Goal: Transaction & Acquisition: Purchase product/service

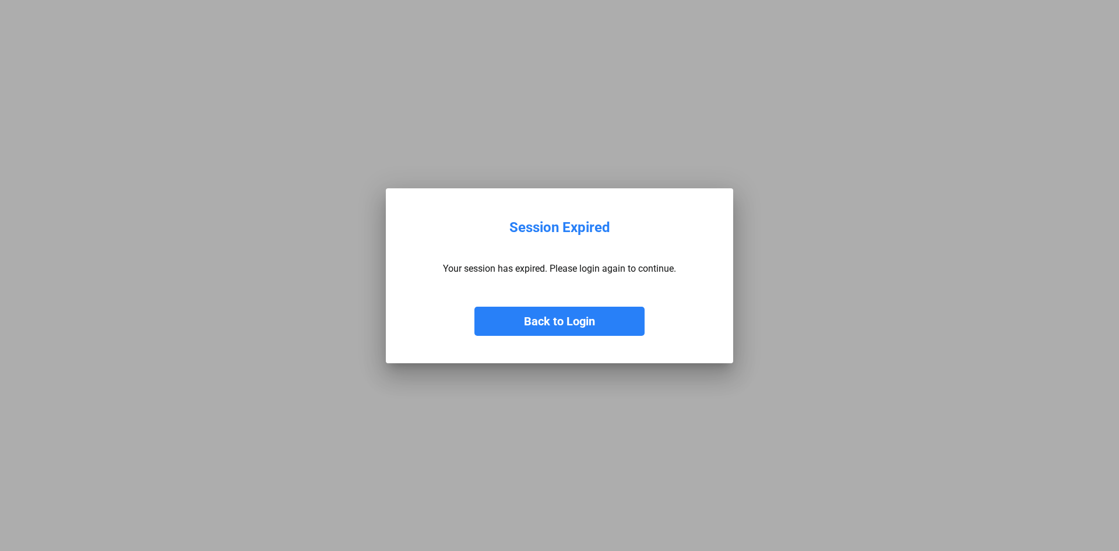
click at [573, 317] on button "Back to Login" at bounding box center [560, 321] width 170 height 29
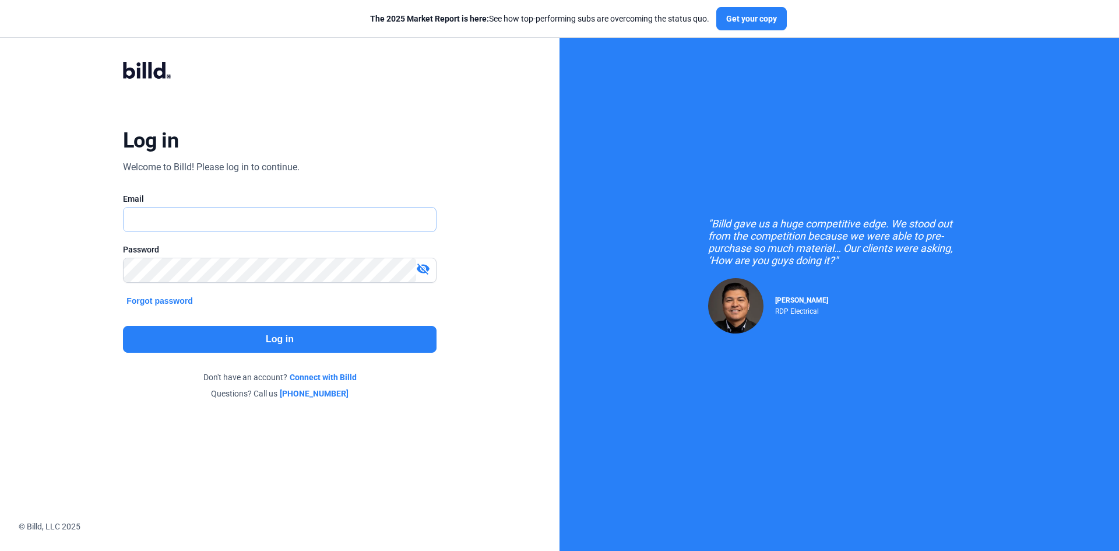
type input "[EMAIL_ADDRESS][DOMAIN_NAME]"
click at [357, 344] on button "Log in" at bounding box center [280, 339] width 314 height 27
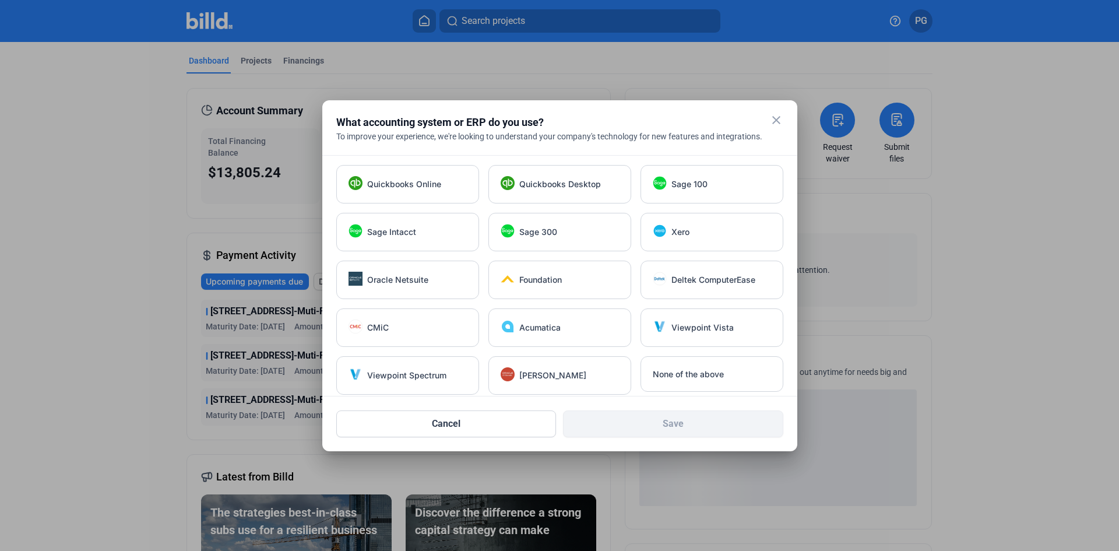
click at [782, 115] on mat-icon "close" at bounding box center [777, 120] width 14 height 14
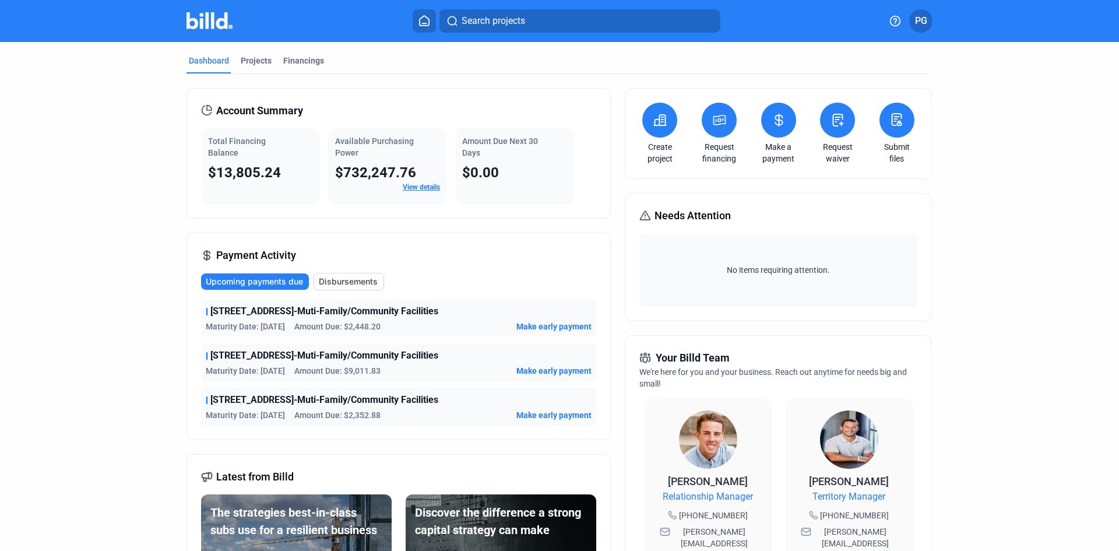
click at [519, 254] on div "Payment Activity Upcoming payments due Disbursements [STREET_ADDRESS]-Muti-Fami…" at bounding box center [399, 337] width 424 height 208
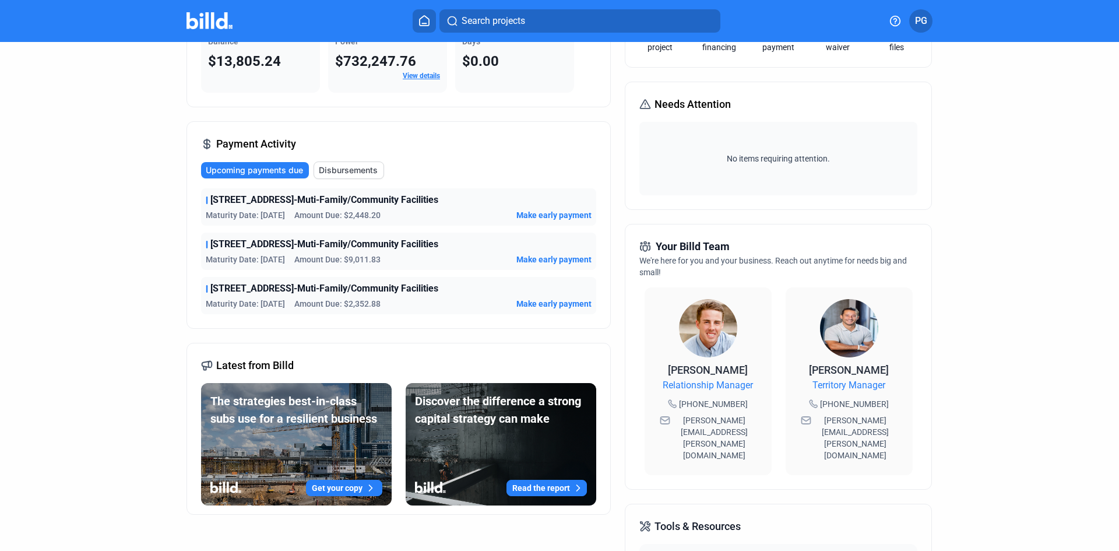
scroll to position [117, 0]
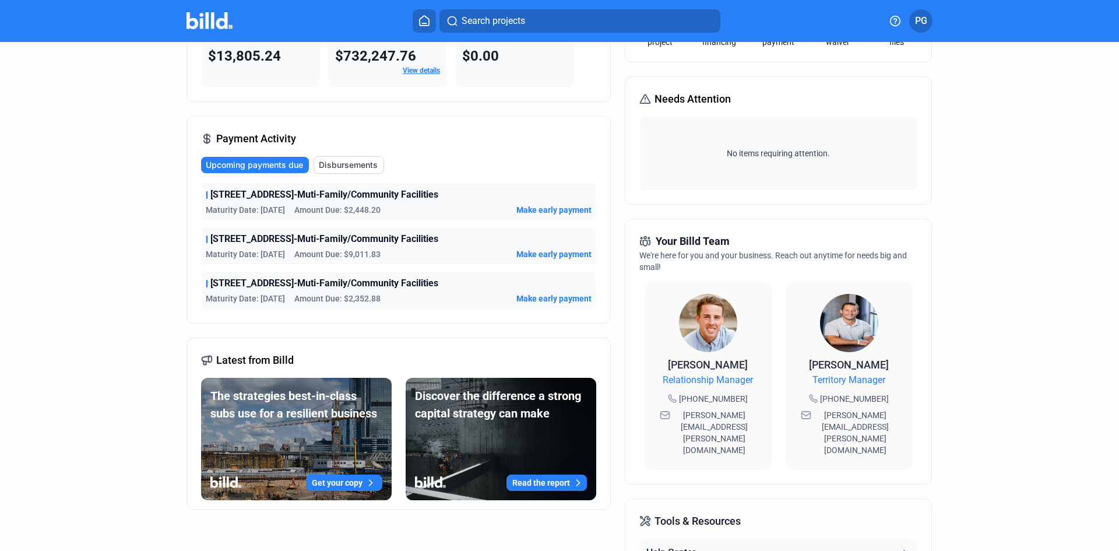
click at [563, 205] on span "Make early payment" at bounding box center [554, 210] width 75 height 12
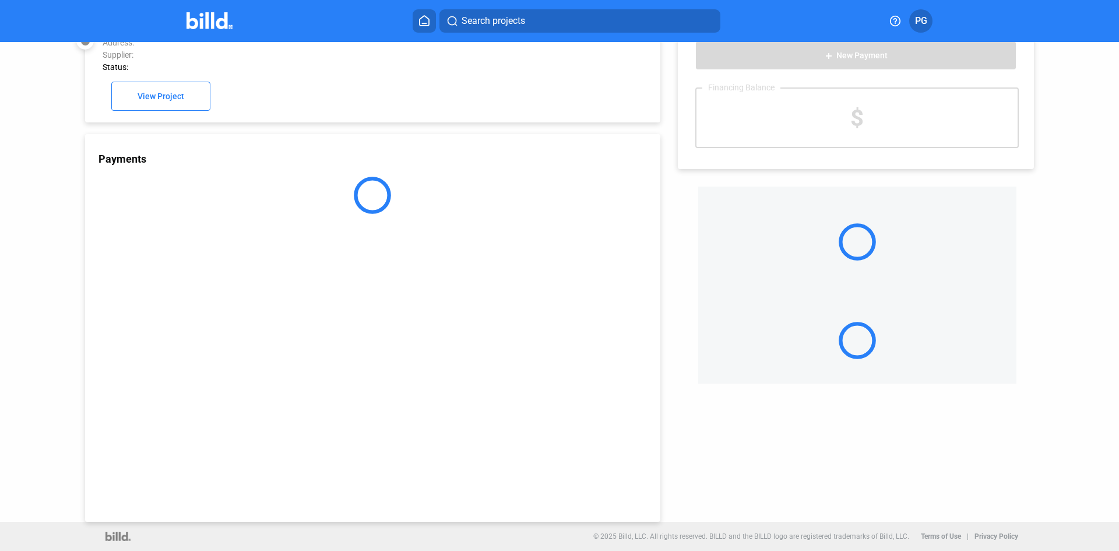
scroll to position [32, 0]
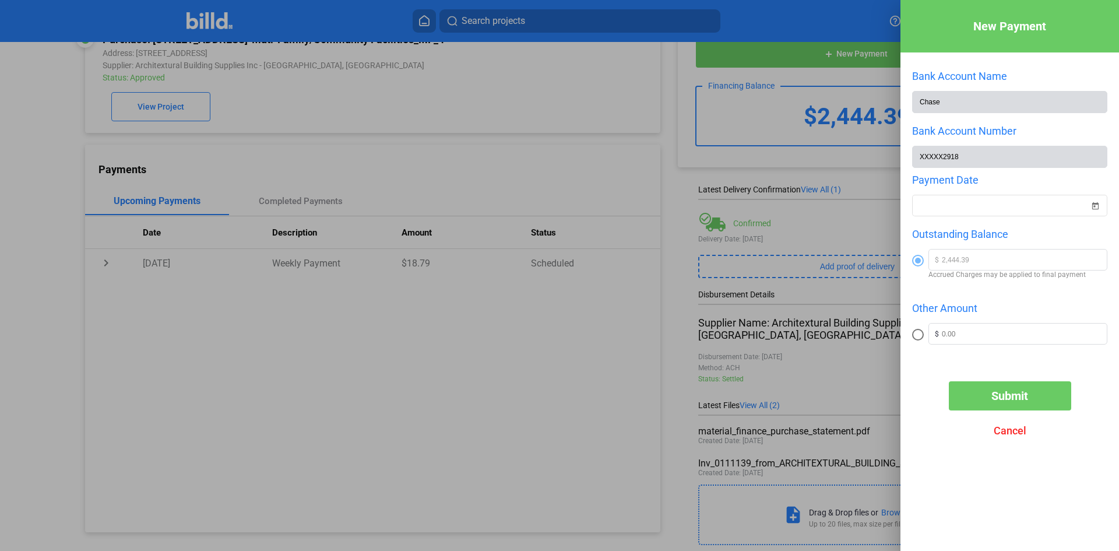
click at [921, 263] on span at bounding box center [918, 261] width 6 height 6
click at [921, 263] on input "radio" at bounding box center [918, 261] width 12 height 12
click at [998, 210] on div "New Payment Bank Account Name Chase Bank Account Number XXXXX2918 Payment Date …" at bounding box center [559, 275] width 1119 height 551
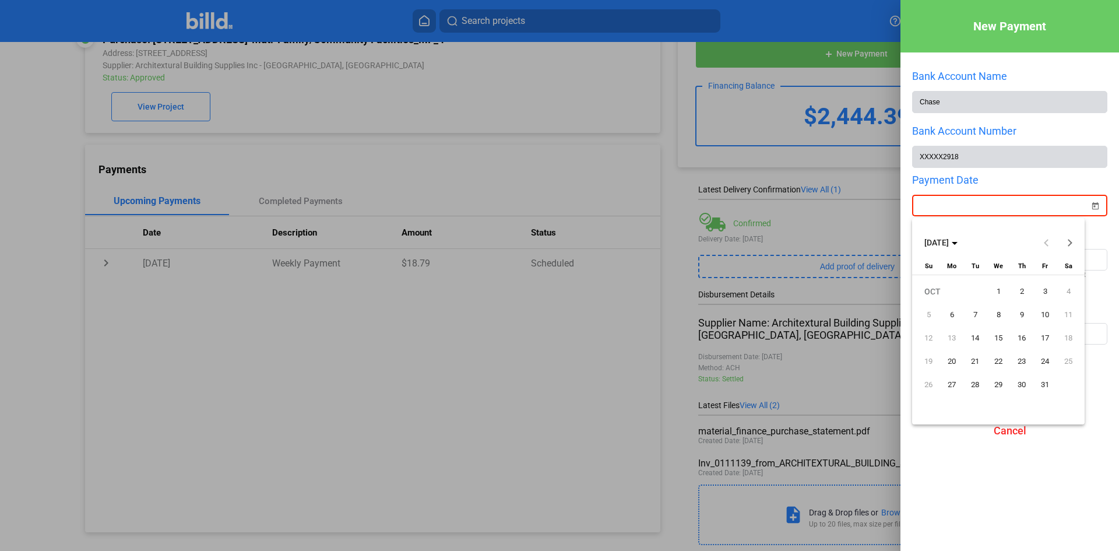
click at [949, 316] on span "6" at bounding box center [952, 314] width 21 height 21
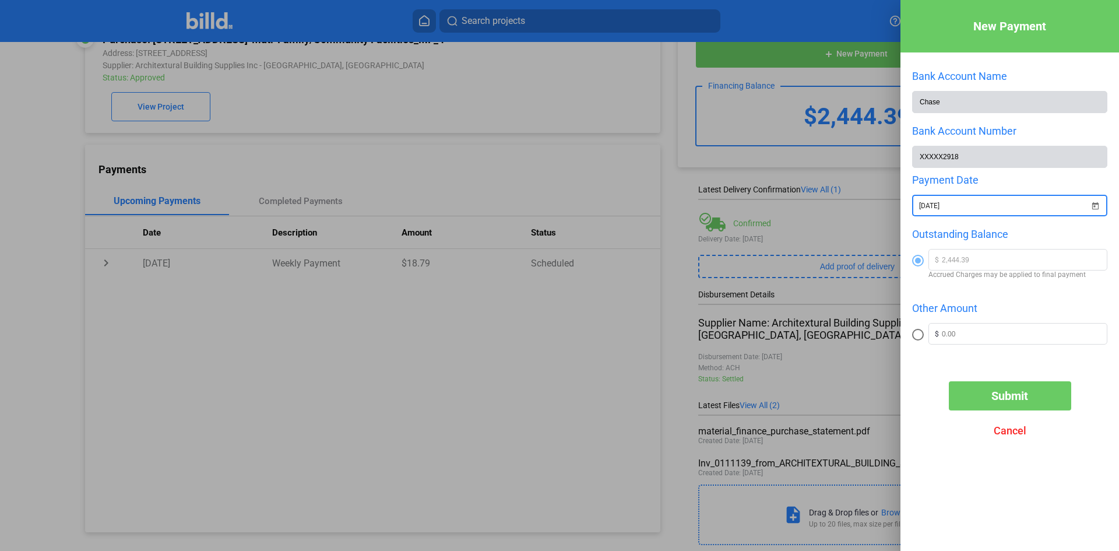
click at [1095, 202] on span "Open calendar" at bounding box center [1096, 199] width 28 height 28
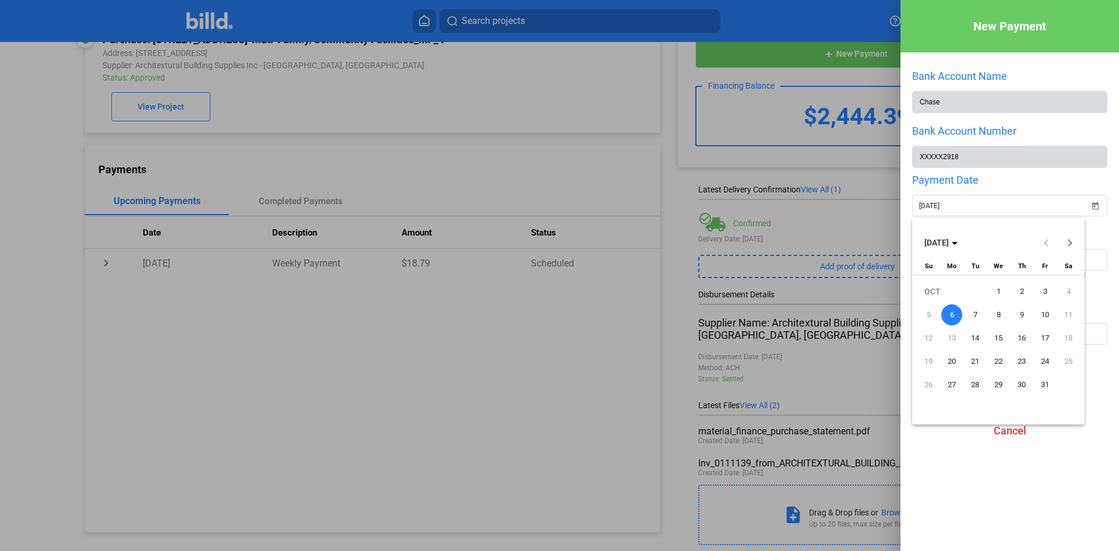
click at [996, 289] on span "1" at bounding box center [998, 291] width 21 height 21
type input "[DATE]"
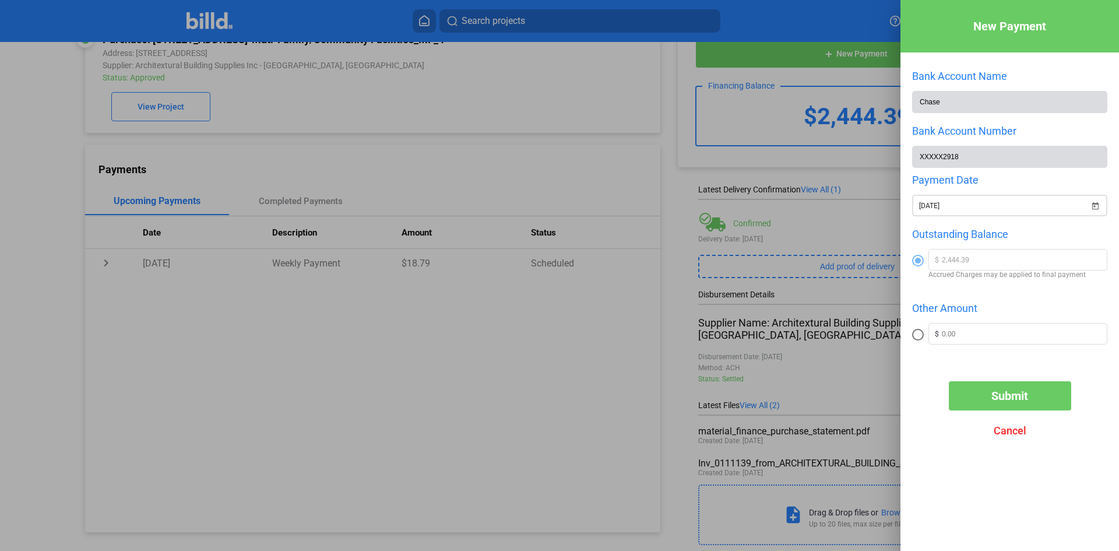
click at [1108, 202] on span "Open calendar" at bounding box center [1096, 199] width 28 height 28
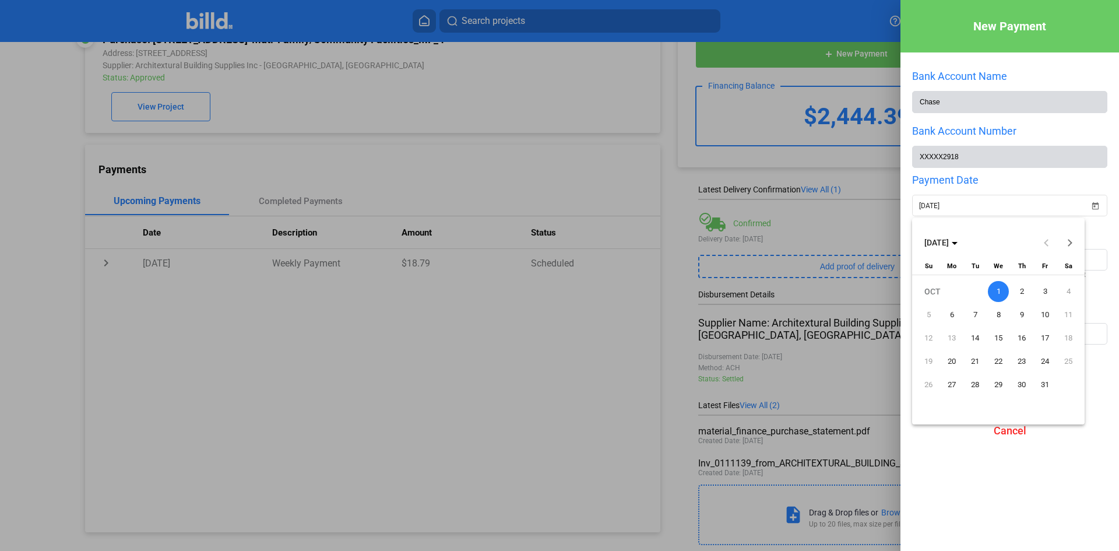
click at [1096, 205] on div at bounding box center [559, 275] width 1119 height 551
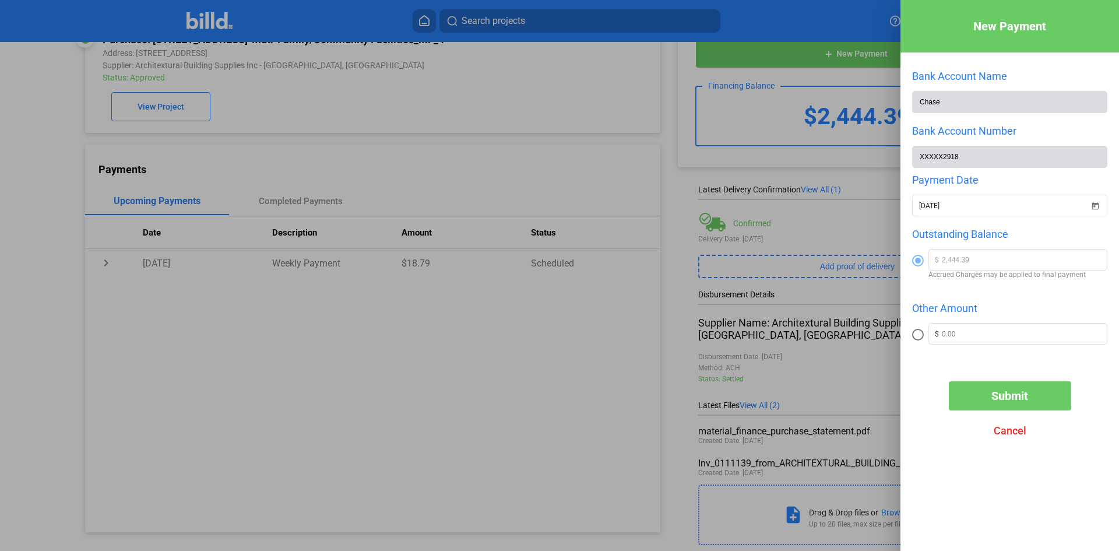
click at [1096, 205] on span "Open calendar" at bounding box center [1096, 199] width 28 height 28
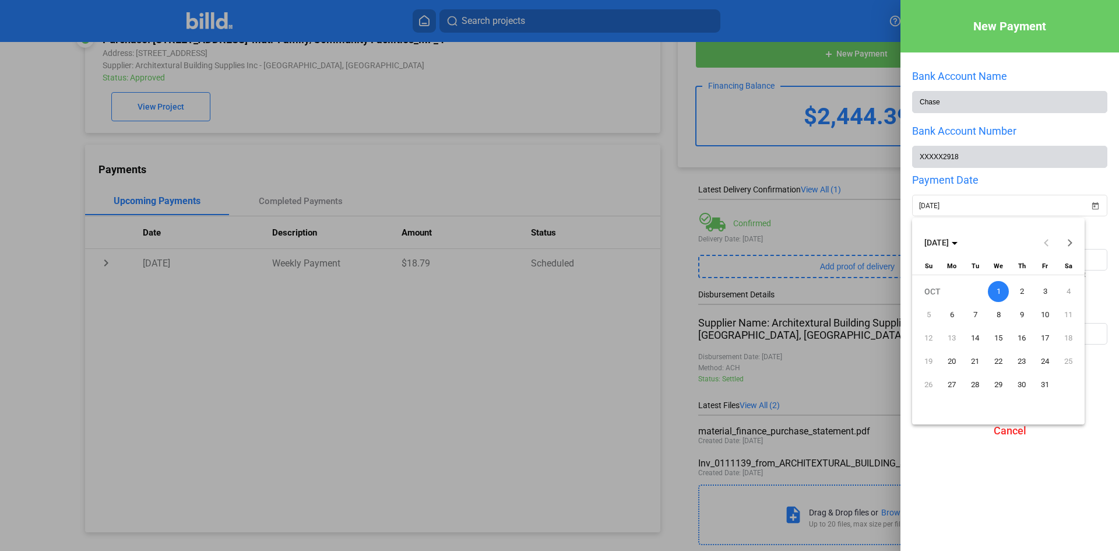
click at [1050, 240] on div "[DATE]" at bounding box center [998, 242] width 167 height 23
click at [999, 285] on span "1" at bounding box center [998, 291] width 21 height 21
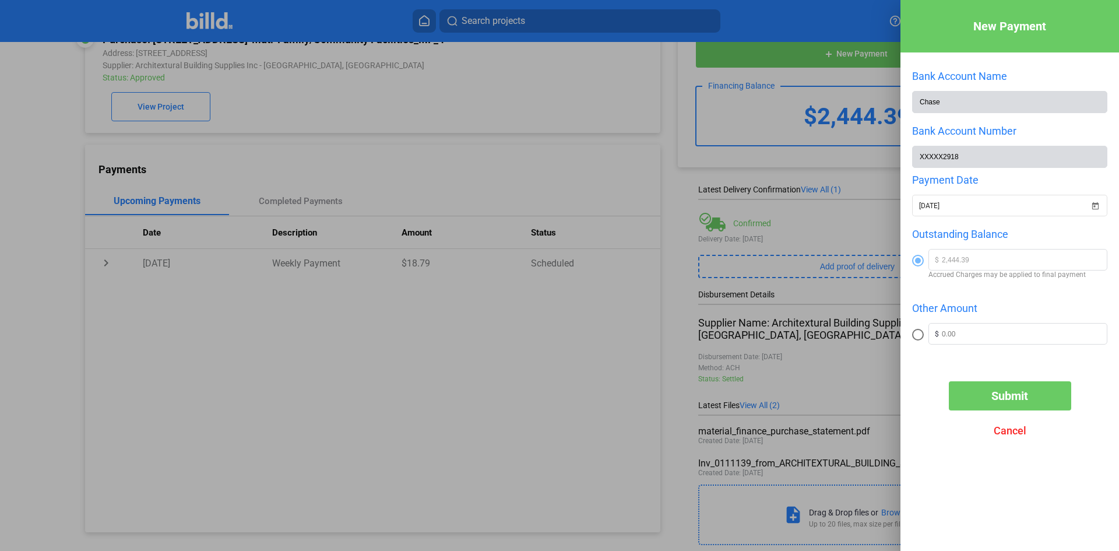
click at [1027, 397] on span "Submit" at bounding box center [1010, 396] width 37 height 14
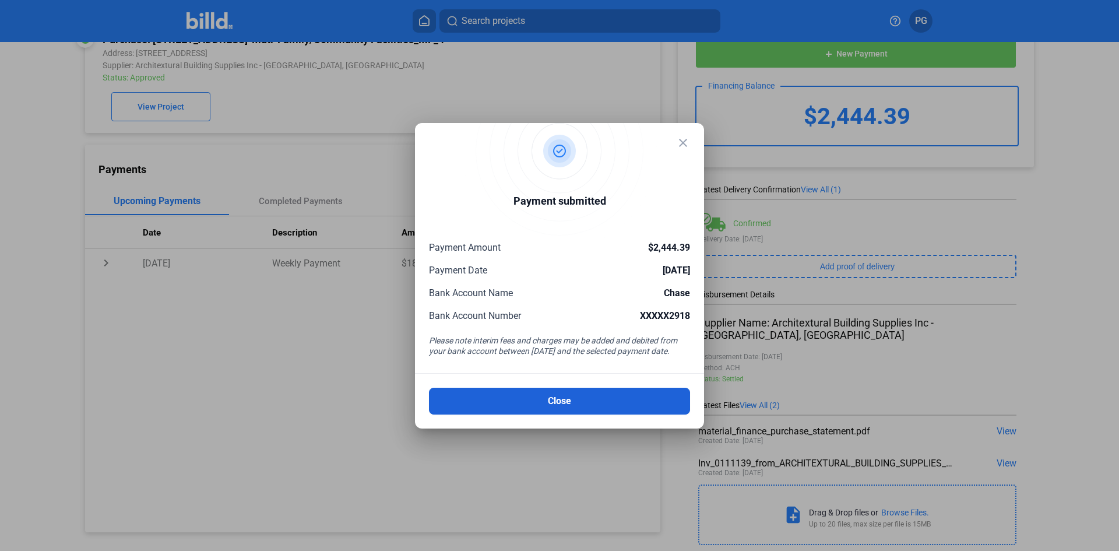
click at [563, 405] on button "Close" at bounding box center [559, 401] width 261 height 27
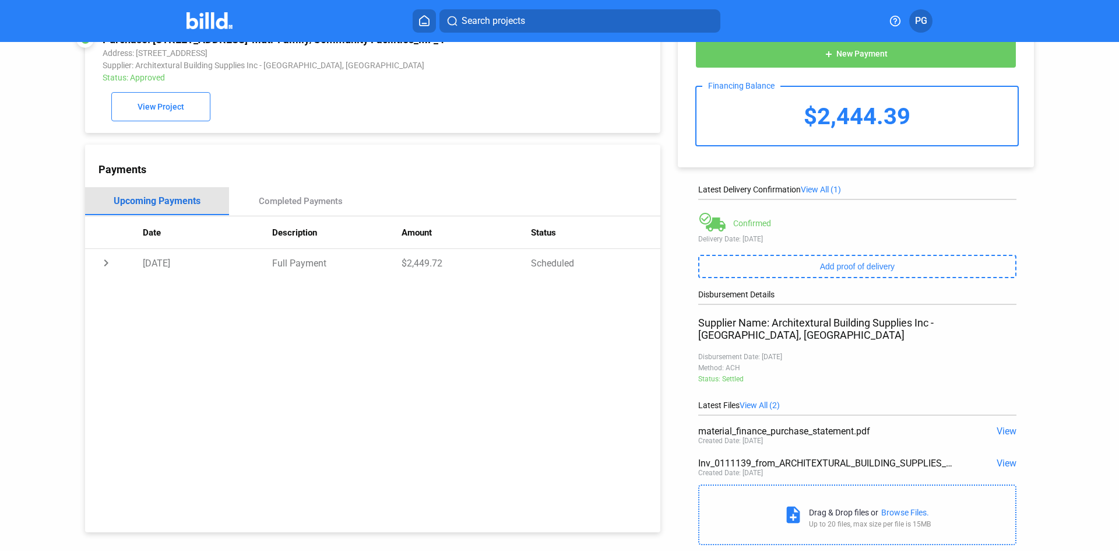
click at [174, 206] on div "Upcoming Payments" at bounding box center [157, 200] width 87 height 11
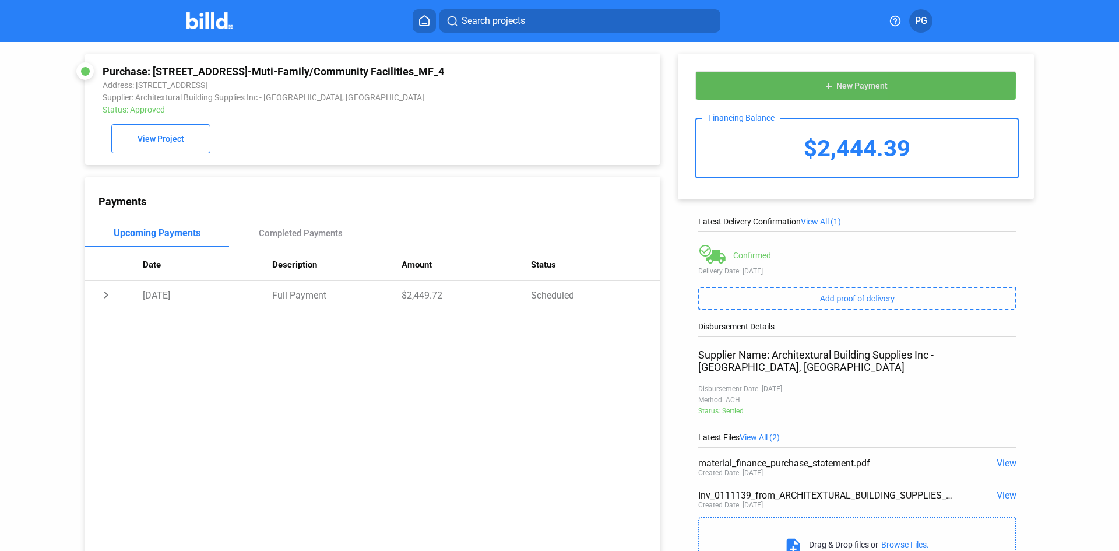
click at [801, 77] on button "add New Payment" at bounding box center [856, 85] width 321 height 29
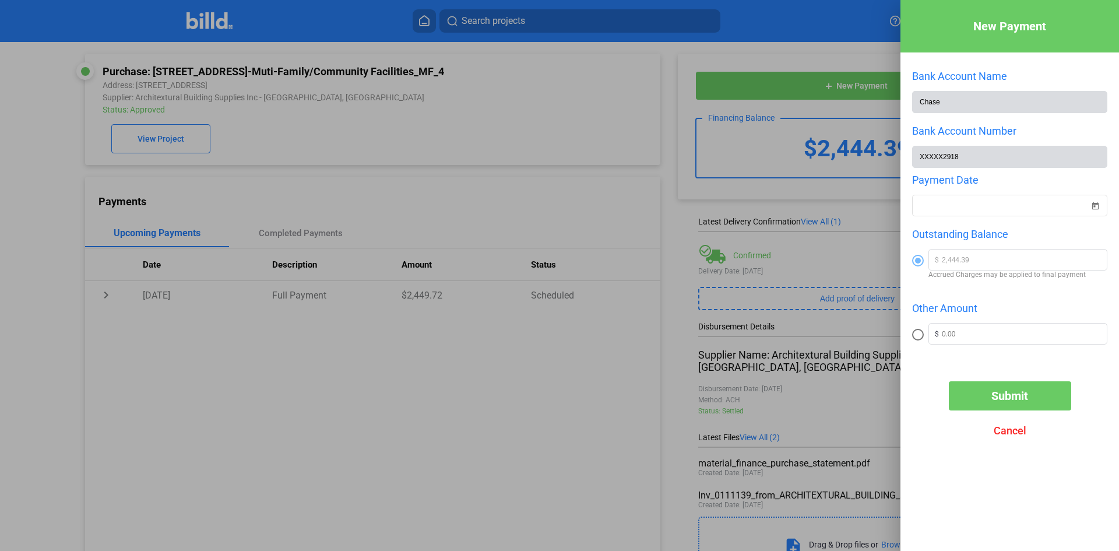
click at [852, 484] on div at bounding box center [559, 275] width 1119 height 551
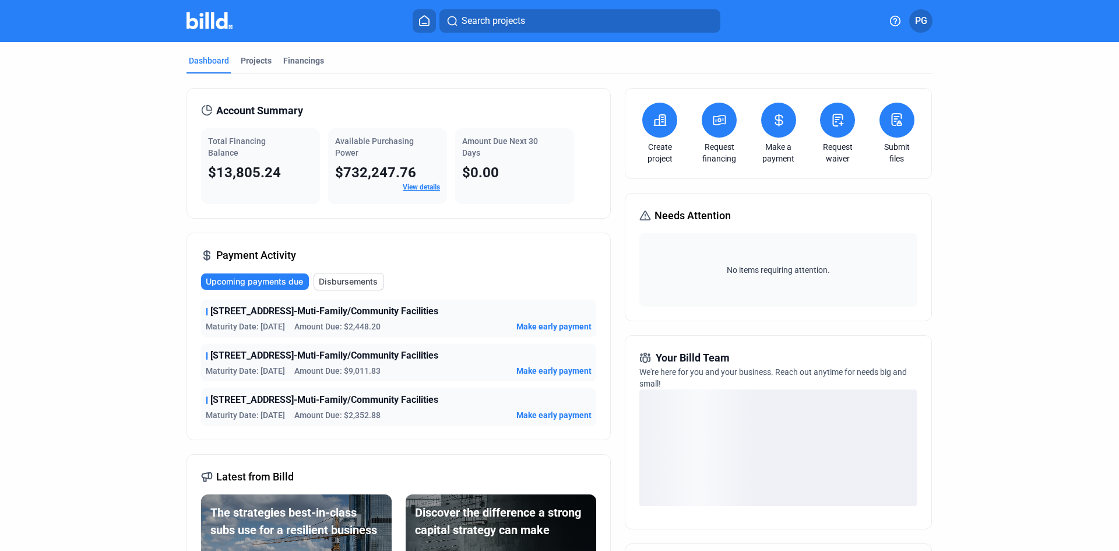
click at [557, 370] on span "Make early payment" at bounding box center [554, 371] width 75 height 12
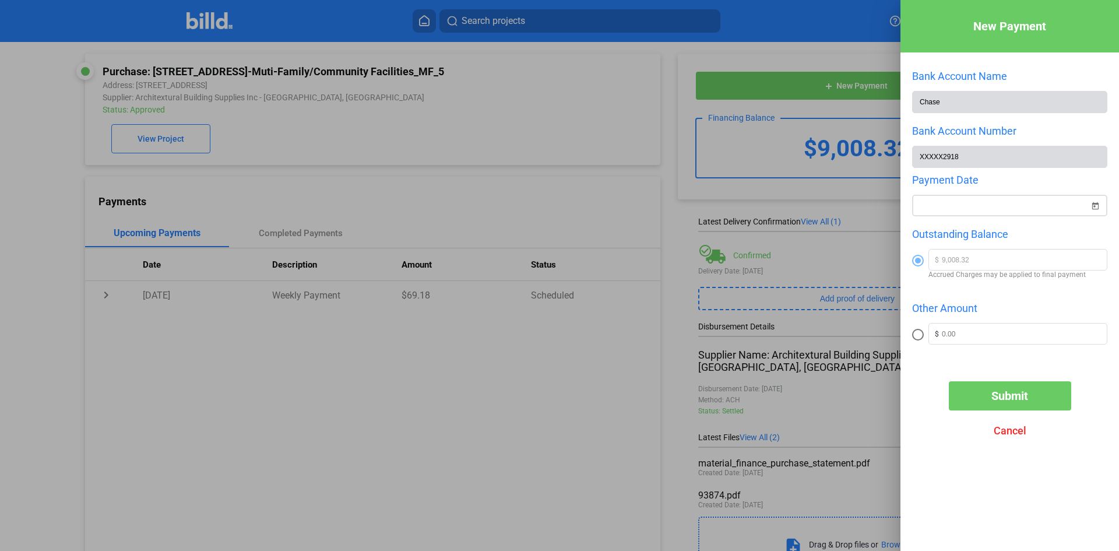
click at [1096, 209] on span "Open calendar" at bounding box center [1096, 199] width 28 height 28
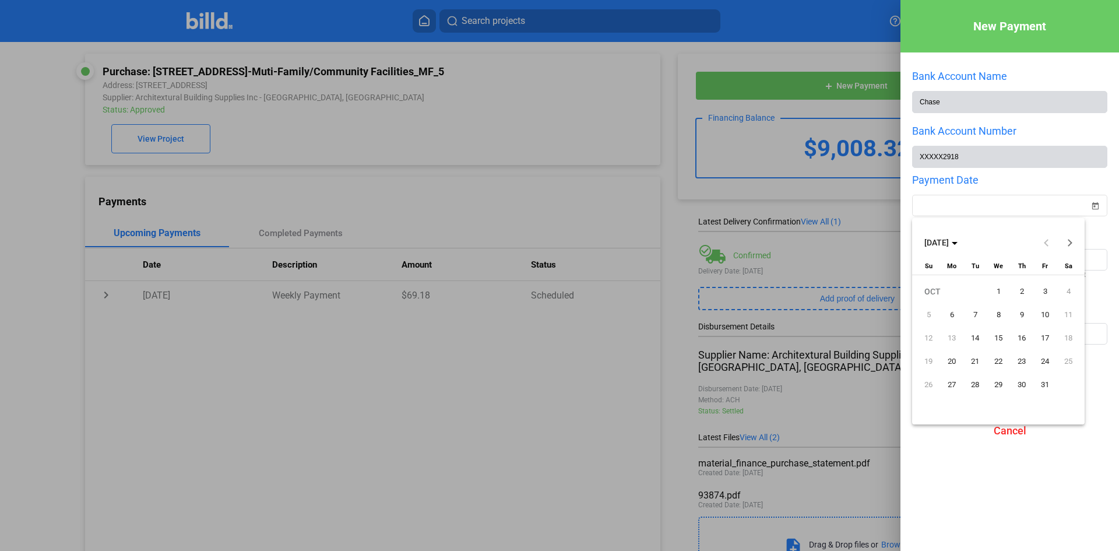
click at [1001, 290] on span "1" at bounding box center [998, 291] width 21 height 21
type input "[DATE]"
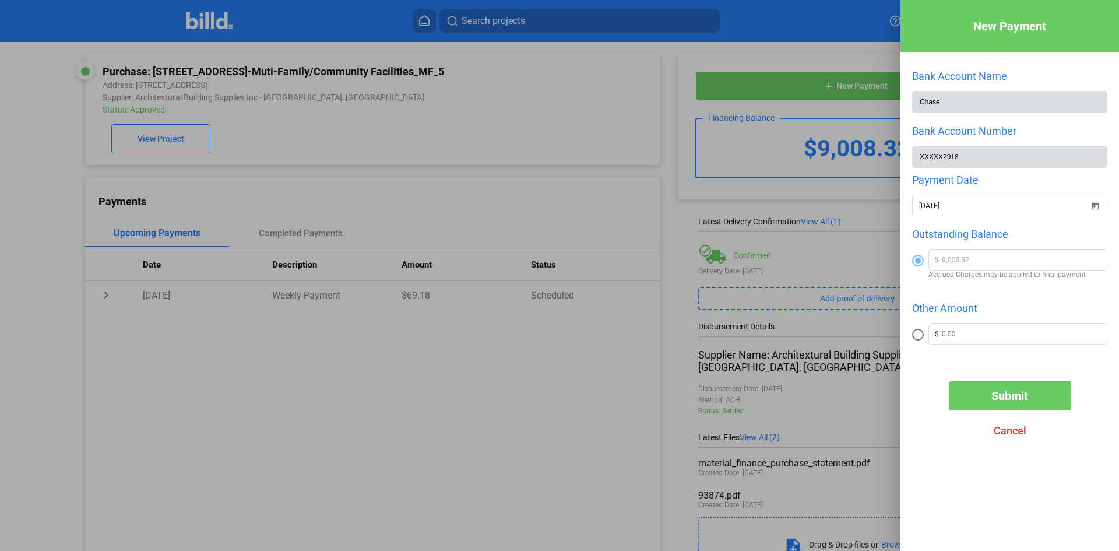
click at [1029, 401] on button "Submit" at bounding box center [1010, 395] width 122 height 29
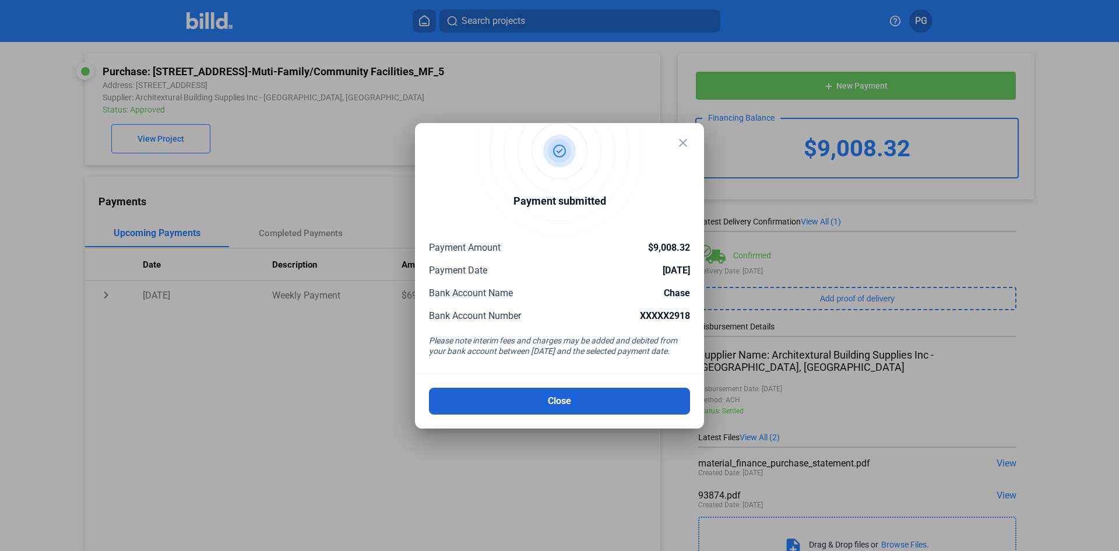
click at [664, 398] on button "Close" at bounding box center [559, 401] width 261 height 27
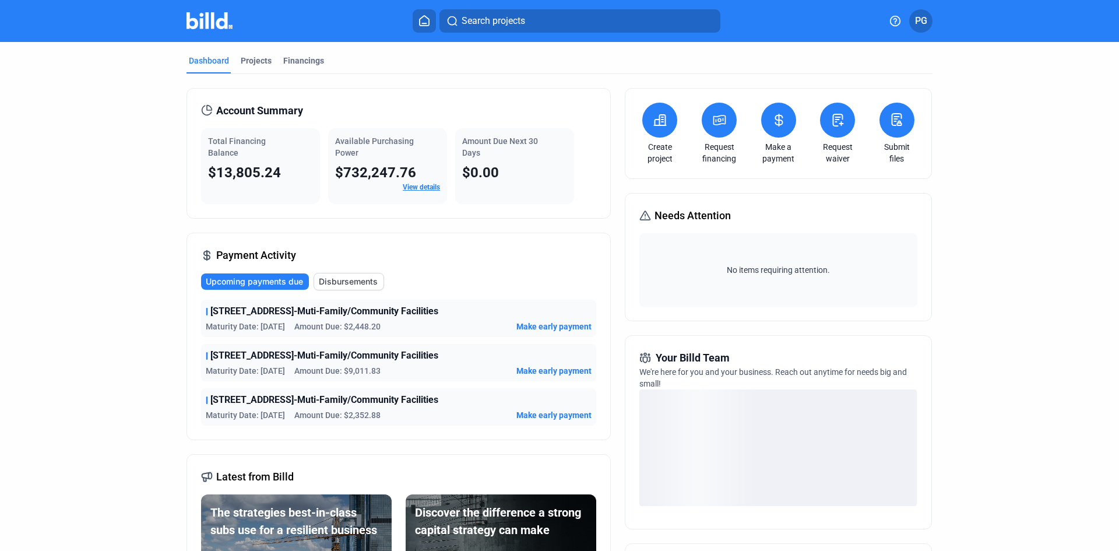
click at [542, 407] on div "[STREET_ADDRESS]-Muti-Family/Community Facilities Maturity Date: [DATE] Amount …" at bounding box center [398, 406] width 395 height 37
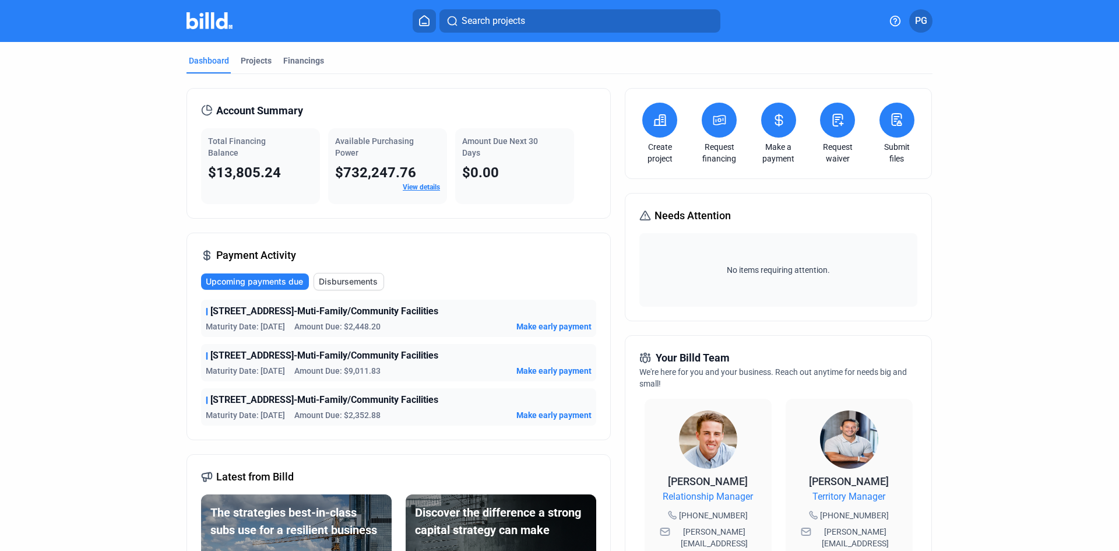
click at [542, 411] on span "Make early payment" at bounding box center [554, 415] width 75 height 12
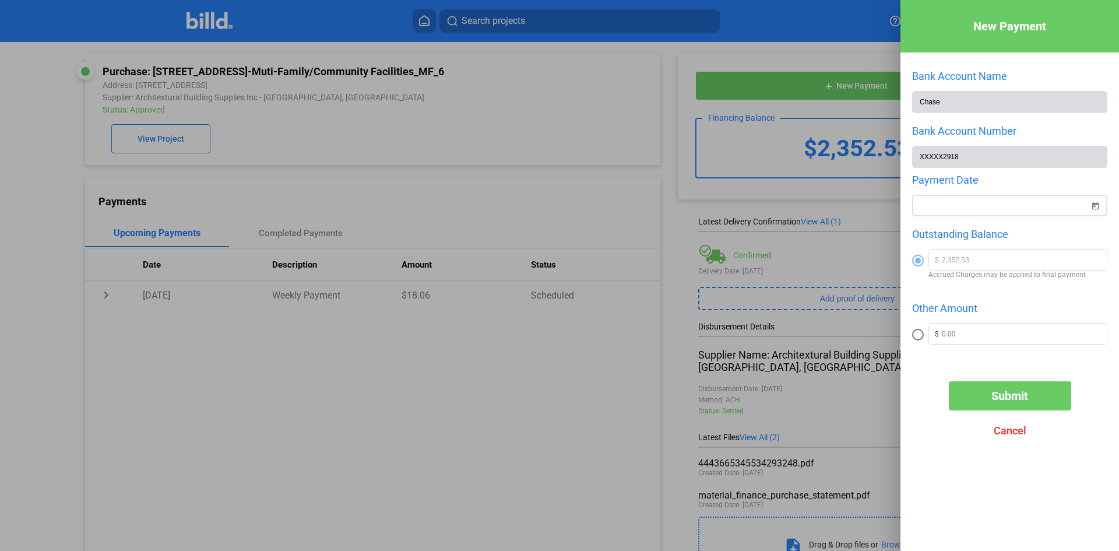
click at [1086, 207] on span "Open calendar" at bounding box center [1096, 199] width 28 height 28
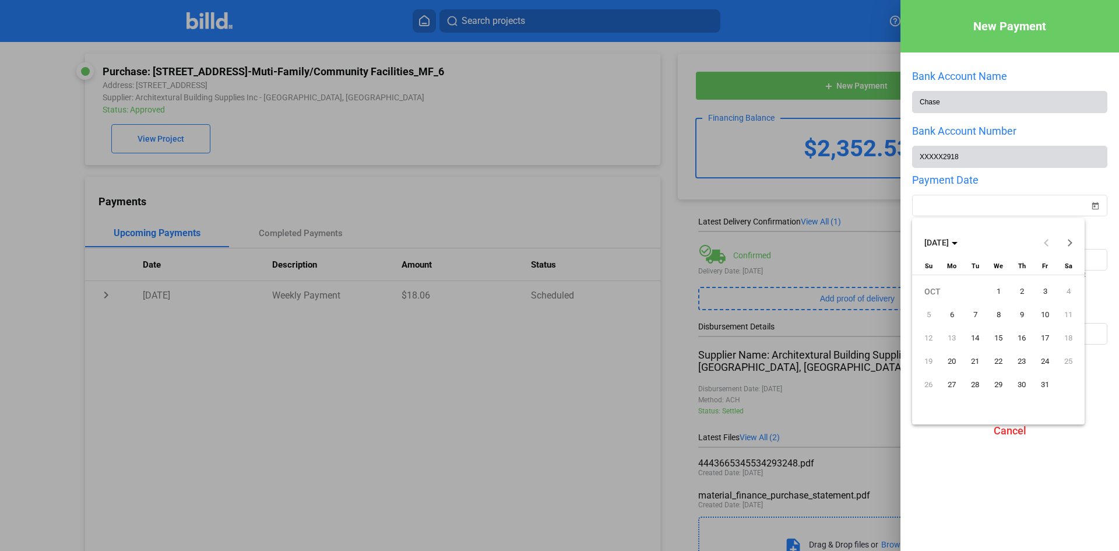
click at [998, 292] on span "1" at bounding box center [998, 291] width 21 height 21
type input "[DATE]"
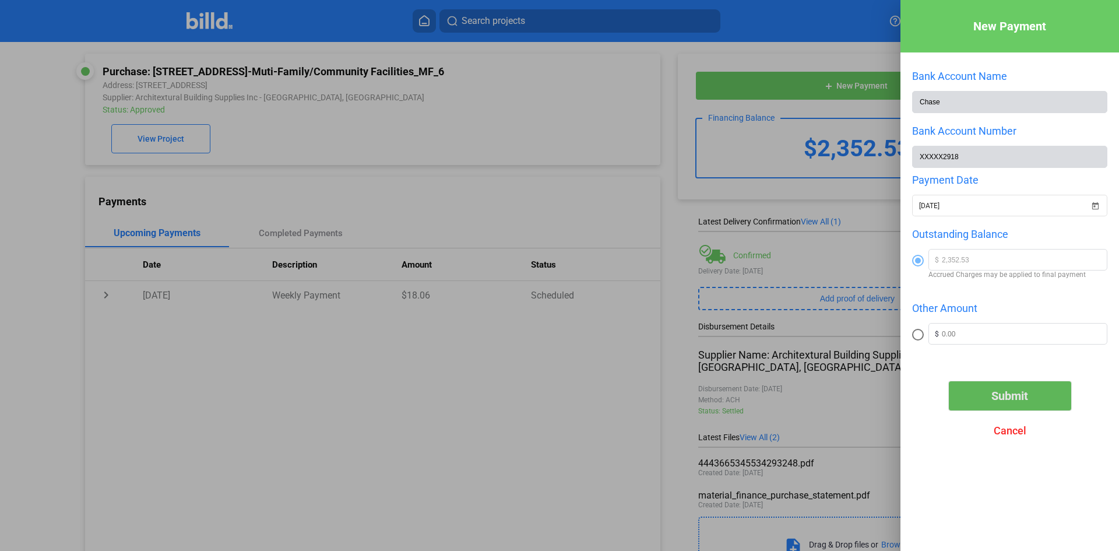
click at [999, 400] on span "Submit" at bounding box center [1010, 396] width 37 height 14
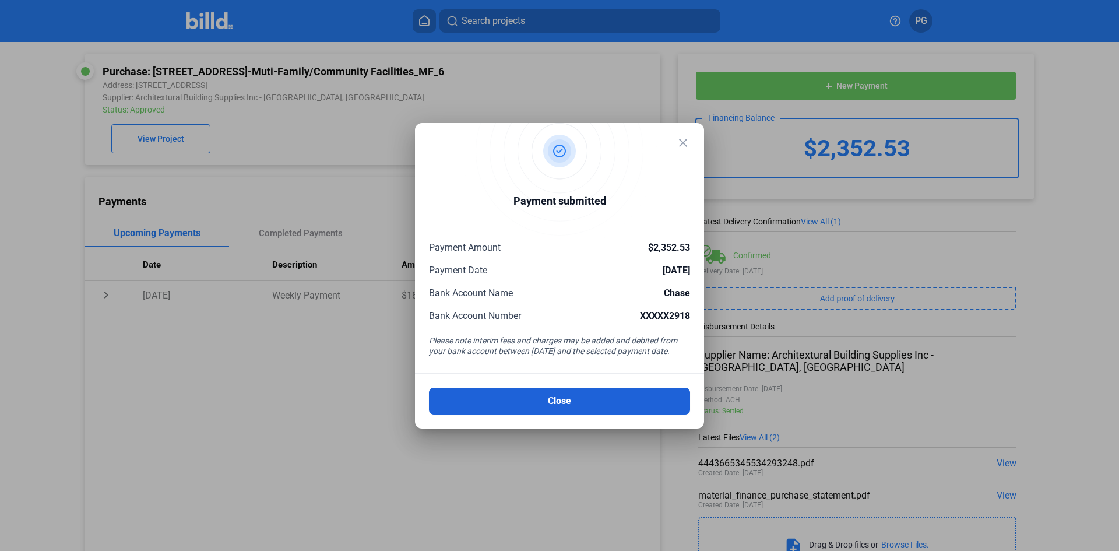
click at [582, 399] on button "Close" at bounding box center [559, 401] width 261 height 27
